Goal: Transaction & Acquisition: Purchase product/service

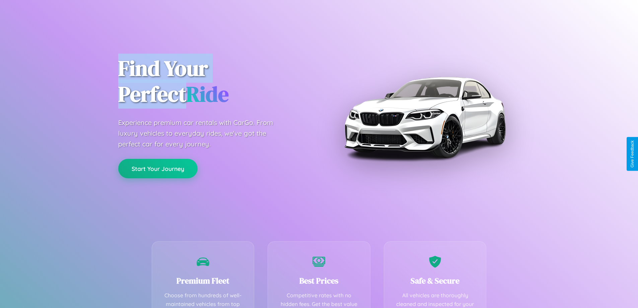
click at [158, 168] on button "Start Your Journey" at bounding box center [157, 168] width 79 height 19
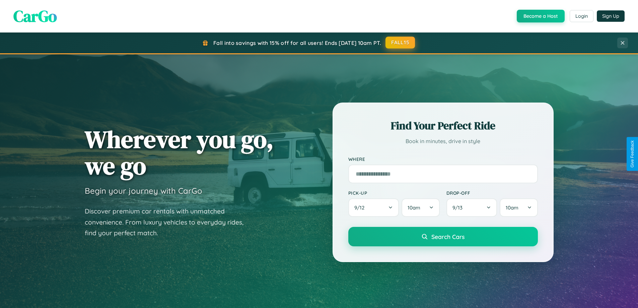
click at [400, 43] on button "FALL15" at bounding box center [399, 42] width 29 height 12
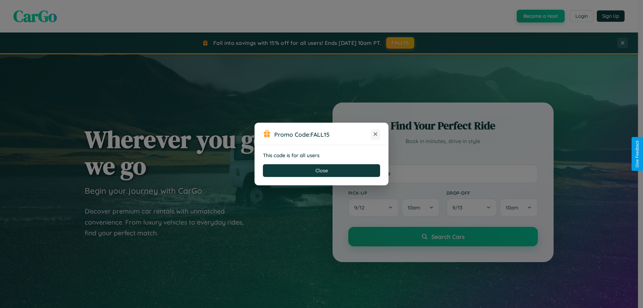
click at [375, 134] on icon at bounding box center [375, 134] width 7 height 7
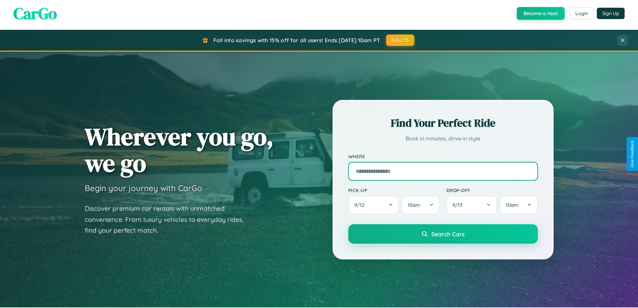
scroll to position [20, 0]
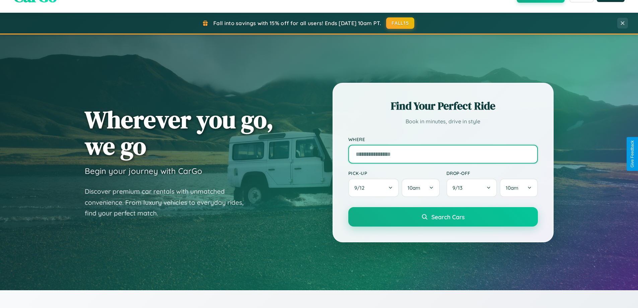
click at [443, 154] on input "text" at bounding box center [442, 154] width 189 height 19
type input "*********"
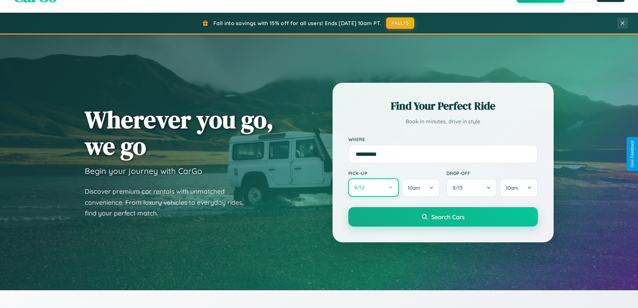
click at [373, 187] on button "9 / 12" at bounding box center [373, 187] width 51 height 18
select select "*"
select select "****"
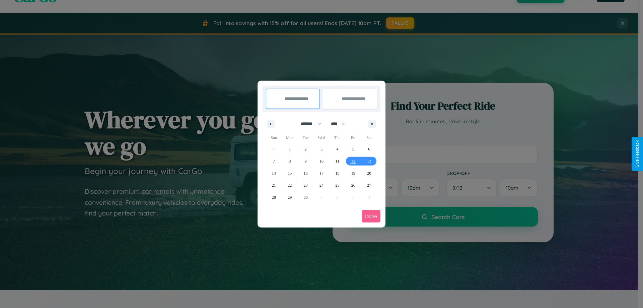
drag, startPoint x: 308, startPoint y: 124, endPoint x: 321, endPoint y: 134, distance: 17.1
click at [308, 124] on select "******* ******** ***** ***** *** **** **** ****** ********* ******* ******** **…" at bounding box center [310, 123] width 28 height 11
select select "*"
drag, startPoint x: 341, startPoint y: 124, endPoint x: 321, endPoint y: 134, distance: 22.2
click at [341, 124] on select "**** **** **** **** **** **** **** **** **** **** **** **** **** **** **** ****…" at bounding box center [337, 123] width 20 height 11
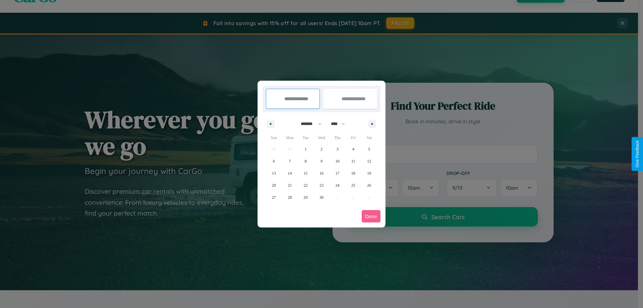
select select "****"
click at [369, 149] on span "4" at bounding box center [369, 149] width 2 height 12
type input "**********"
click at [273, 161] on span "5" at bounding box center [274, 161] width 2 height 12
type input "**********"
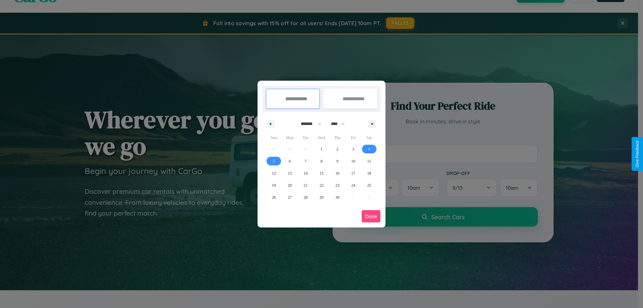
click at [371, 216] on button "Done" at bounding box center [371, 216] width 19 height 12
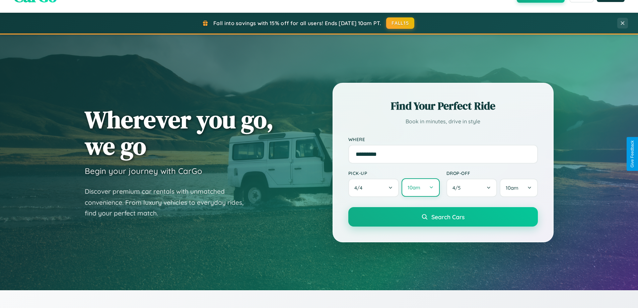
click at [420, 187] on button "10am" at bounding box center [420, 187] width 38 height 18
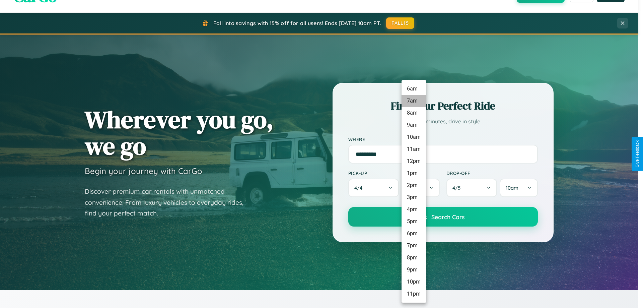
click at [413, 106] on li "7am" at bounding box center [413, 101] width 25 height 12
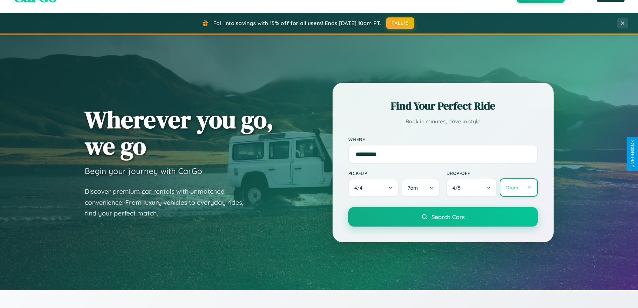
click at [518, 187] on button "10am" at bounding box center [518, 187] width 38 height 18
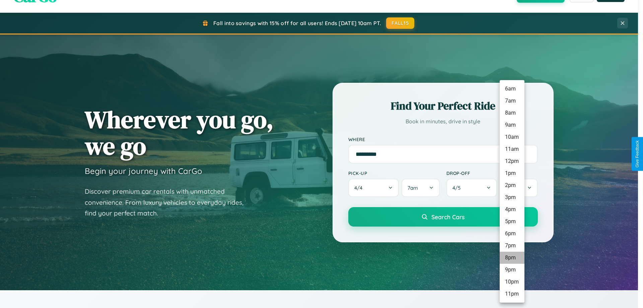
click at [512, 257] on li "8pm" at bounding box center [511, 257] width 25 height 12
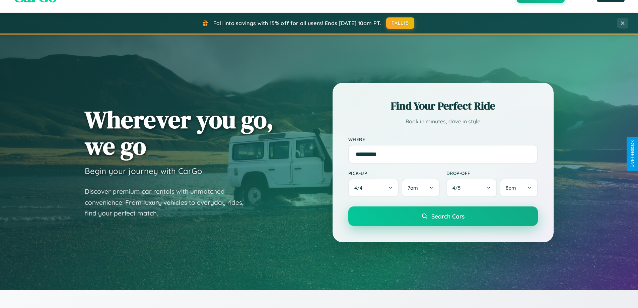
click at [443, 217] on span "Search Cars" at bounding box center [447, 215] width 33 height 7
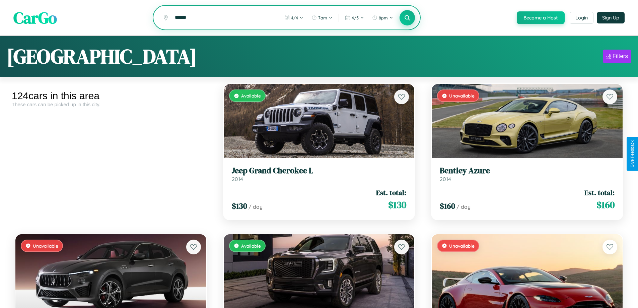
click at [407, 18] on icon at bounding box center [407, 17] width 6 height 6
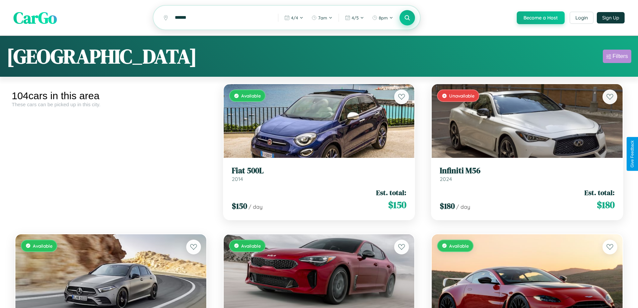
click at [617, 57] on div "Filters" at bounding box center [619, 56] width 15 height 7
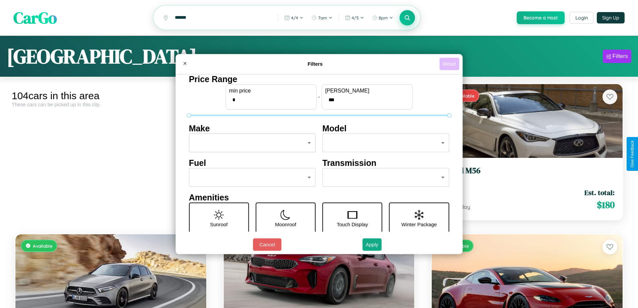
click at [450, 64] on button "Reset" at bounding box center [449, 64] width 20 height 12
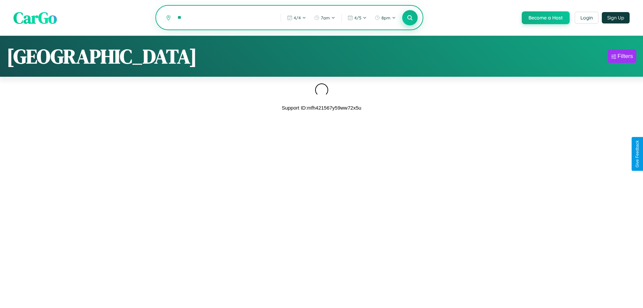
type input "*"
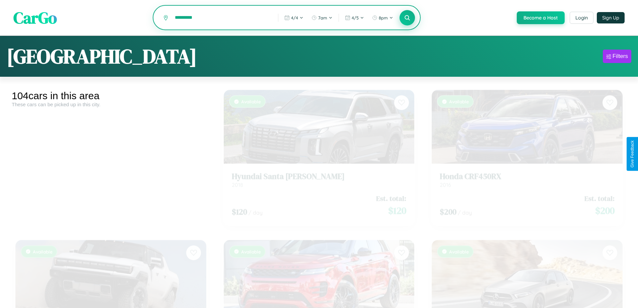
type input "*********"
click at [407, 18] on icon at bounding box center [407, 17] width 6 height 6
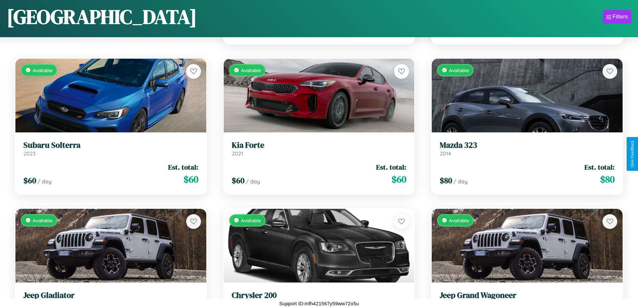
scroll to position [1443, 0]
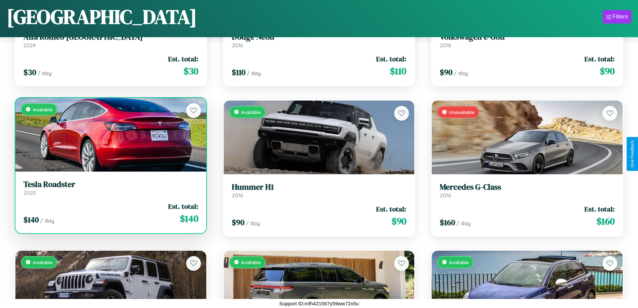
click at [110, 213] on div "$ 140 / day Est. total: $ 140" at bounding box center [110, 213] width 175 height 24
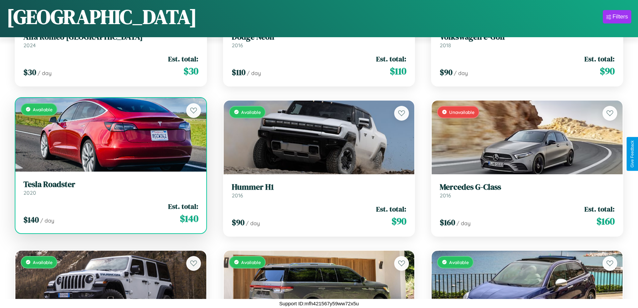
click at [110, 213] on div "$ 140 / day Est. total: $ 140" at bounding box center [110, 213] width 175 height 24
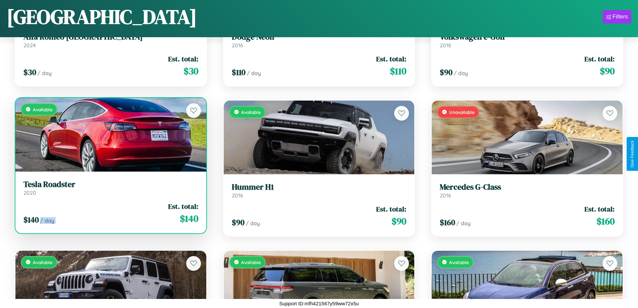
click at [110, 213] on div "$ 140 / day Est. total: $ 140" at bounding box center [110, 213] width 175 height 24
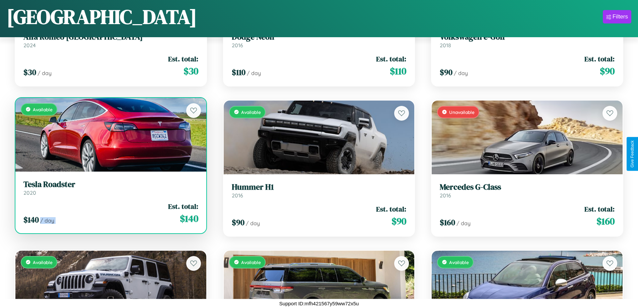
click at [110, 213] on div "$ 140 / day Est. total: $ 140" at bounding box center [110, 213] width 175 height 24
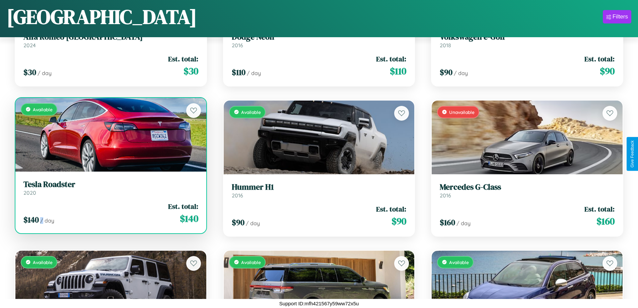
click at [110, 213] on div "$ 140 / day Est. total: $ 140" at bounding box center [110, 213] width 175 height 24
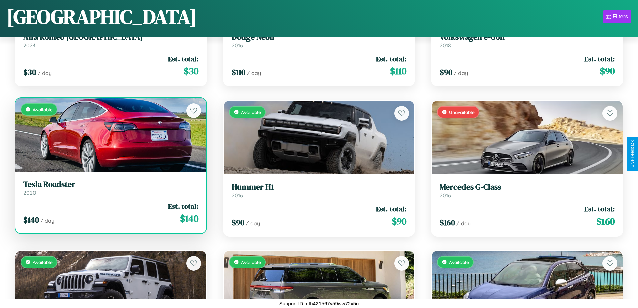
click at [110, 187] on h3 "Tesla Roadster" at bounding box center [110, 184] width 175 height 10
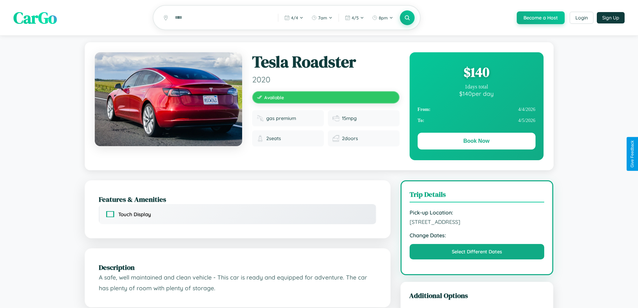
scroll to position [174, 0]
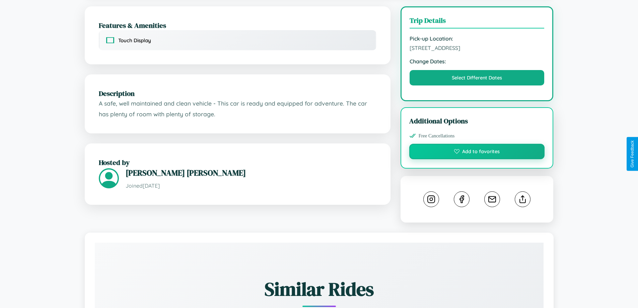
click at [477, 154] on button "Add to favorites" at bounding box center [477, 151] width 136 height 15
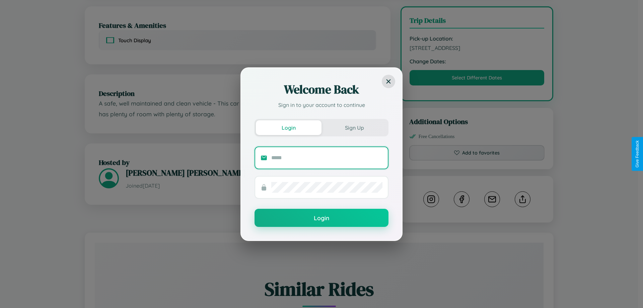
click at [327, 157] on input "text" at bounding box center [326, 157] width 111 height 11
type input "**********"
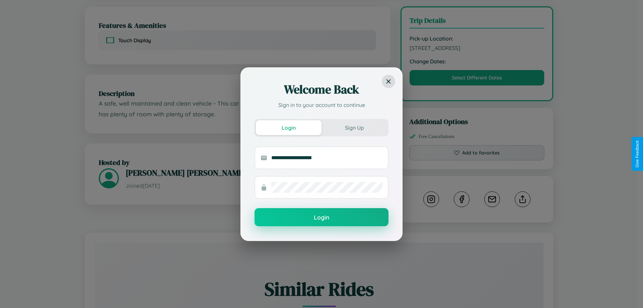
click at [321, 217] on button "Login" at bounding box center [321, 217] width 134 height 18
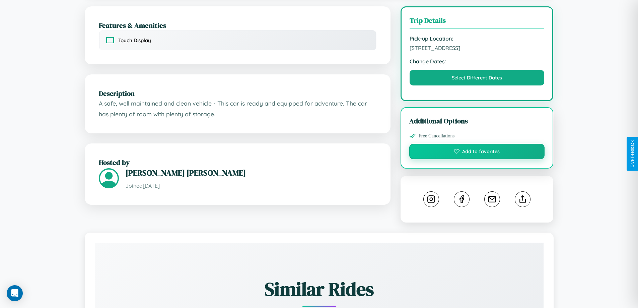
click at [477, 154] on button "Add to favorites" at bounding box center [477, 151] width 136 height 15
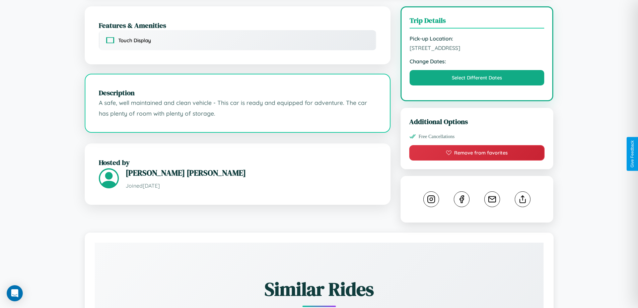
scroll to position [220, 0]
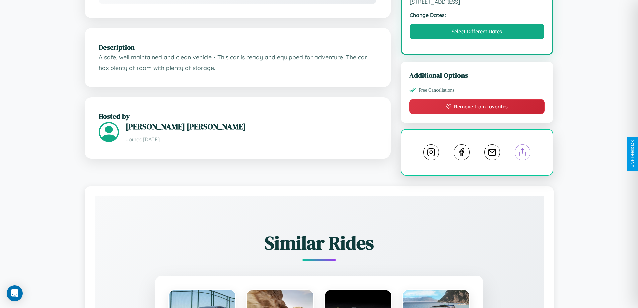
click at [523, 153] on line at bounding box center [523, 151] width 0 height 5
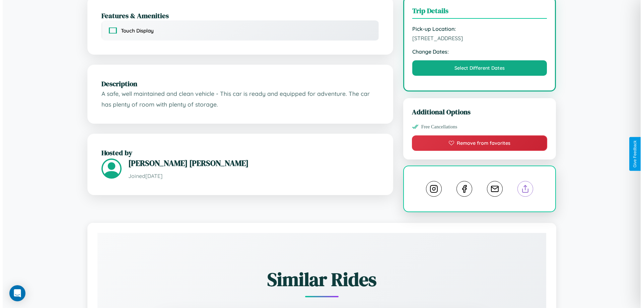
scroll to position [174, 0]
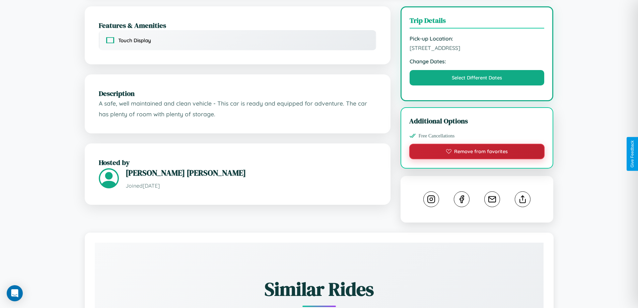
click at [477, 152] on button "Remove from favorites" at bounding box center [477, 151] width 136 height 15
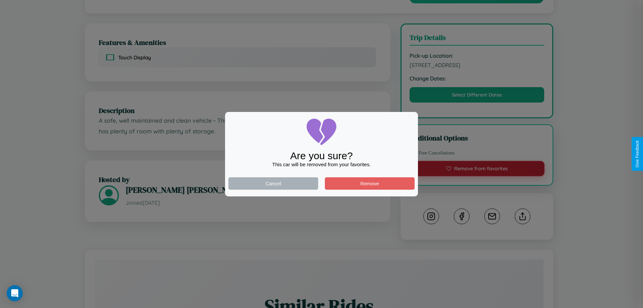
scroll to position [0, 0]
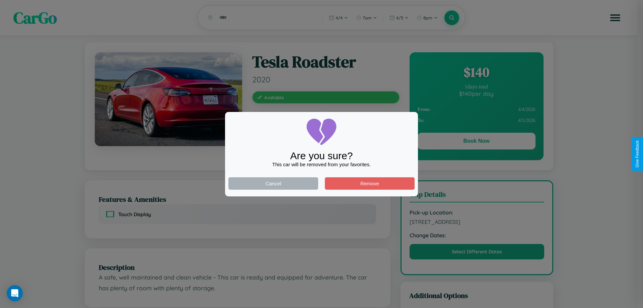
click at [476, 142] on div at bounding box center [321, 154] width 643 height 308
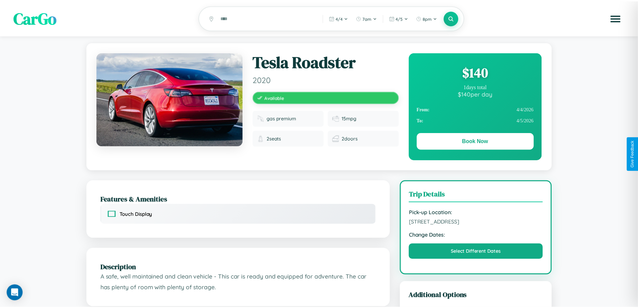
scroll to position [174, 0]
